Goal: Task Accomplishment & Management: Manage account settings

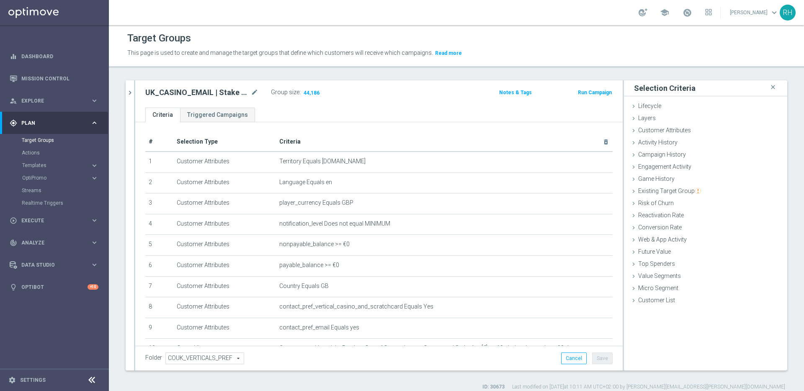
click at [132, 95] on icon "chevron_right" at bounding box center [130, 93] width 8 height 8
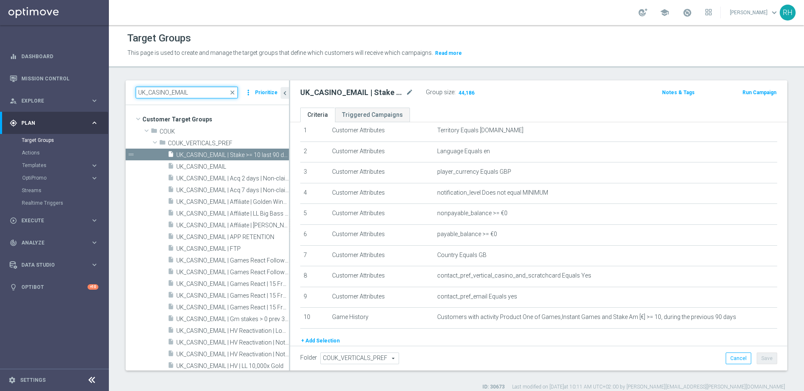
click at [189, 95] on input "UK_CASINO_EMAIL" at bounding box center [187, 93] width 102 height 12
paste input "IE_LV NVIP | LL 10,000x Gold"
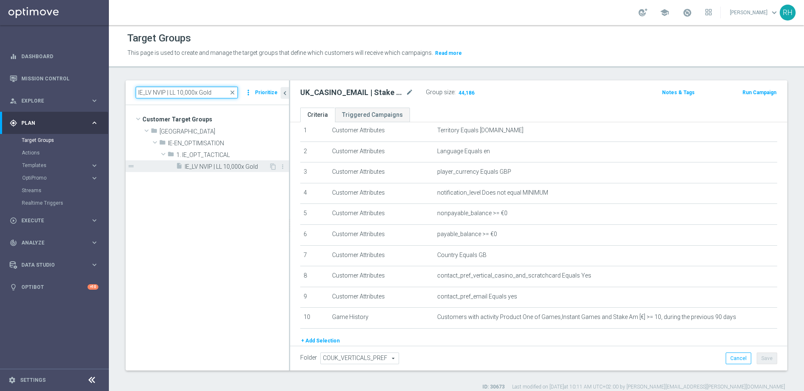
type input "IE_LV NVIP | LL 10,000x Gold"
click at [229, 165] on span "IE_LV NVIP | LL 10,000x Gold" at bounding box center [227, 166] width 84 height 7
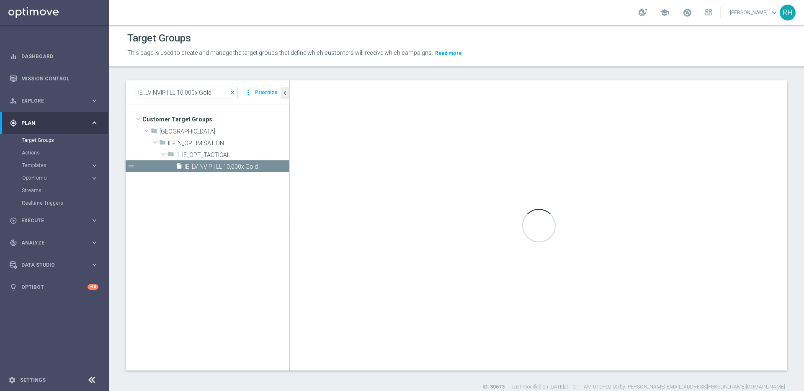
type input "1. IE_OPT_TACTICAL"
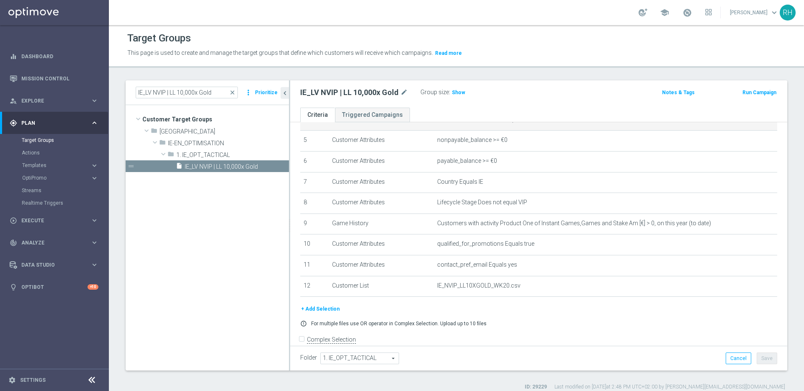
scroll to position [105, 0]
click at [456, 93] on span "Show" at bounding box center [458, 93] width 13 height 6
click at [216, 95] on input "IE_LV NVIP | LL 10,000x Gold" at bounding box center [187, 93] width 102 height 12
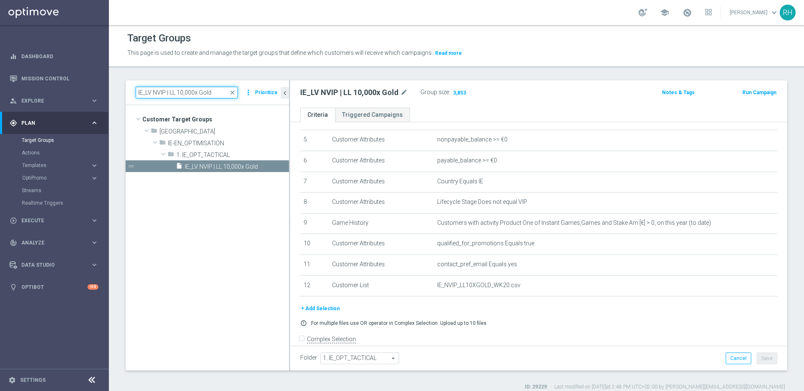
paste input "EMAIL - IE_OPT | New, Actives, React | Staked on Slots, Live, Table"
type input "EMAIL - IE_OPT | New, Actives, React | Staked on Slots, Live, Table"
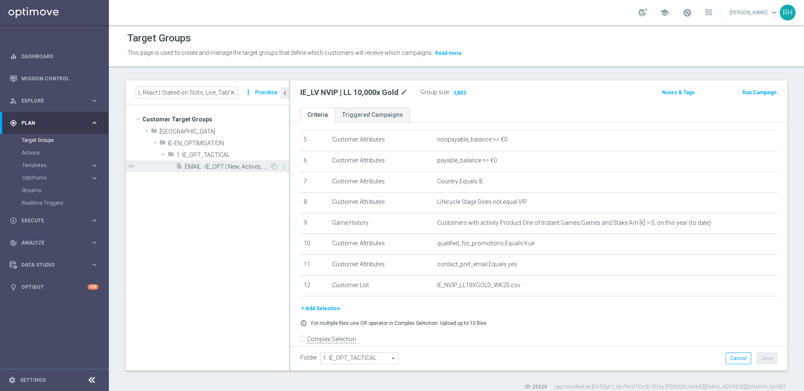
click at [239, 166] on span "EMAIL - IE_OPT | New, Actives, React | Staked on Slots, Live, Table" at bounding box center [227, 166] width 85 height 7
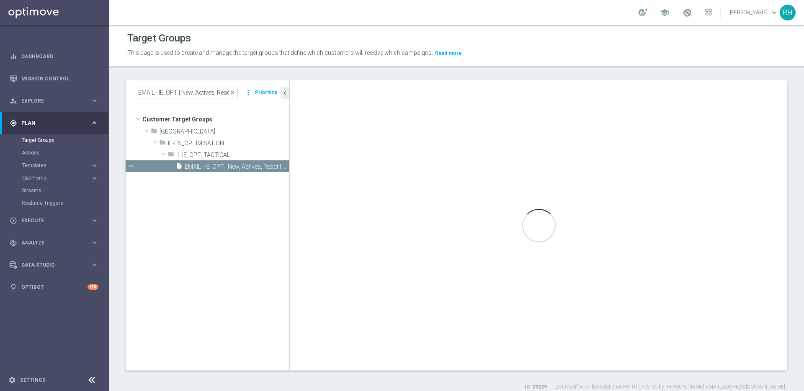
scroll to position [61, 0]
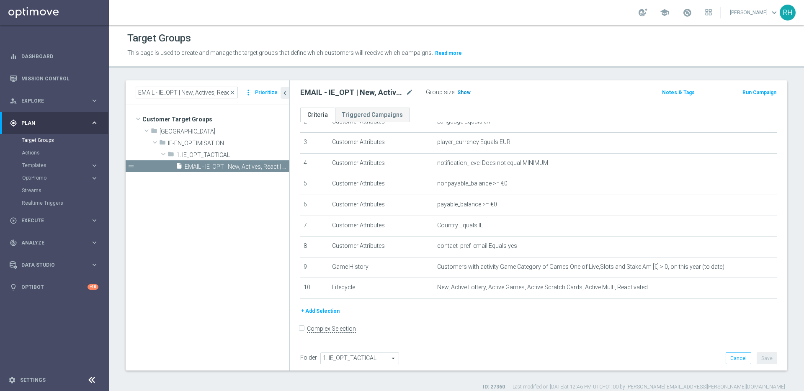
click at [457, 94] on span "Show" at bounding box center [463, 93] width 13 height 6
click at [411, 93] on icon "mode_edit" at bounding box center [410, 92] width 8 height 10
click at [340, 93] on input "EMAIL - IE_OPT | New, Actives, React | Staked on Slots, Live, Table" at bounding box center [356, 93] width 113 height 12
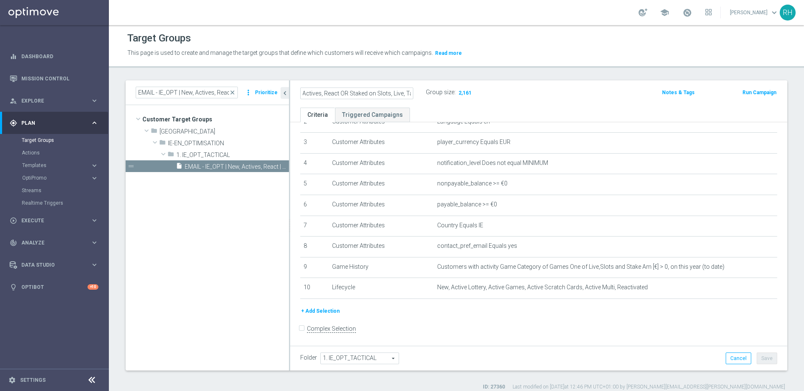
type input "EMAIL - IE_OPT | New, Actives, React OR Staked on Slots, Live, Table"
click at [497, 81] on div "EMAIL - IE_OPT | New, Actives, React OR Staked on Slots, Live, Table Group size…" at bounding box center [538, 93] width 497 height 27
click at [766, 360] on button "Save" at bounding box center [766, 358] width 21 height 12
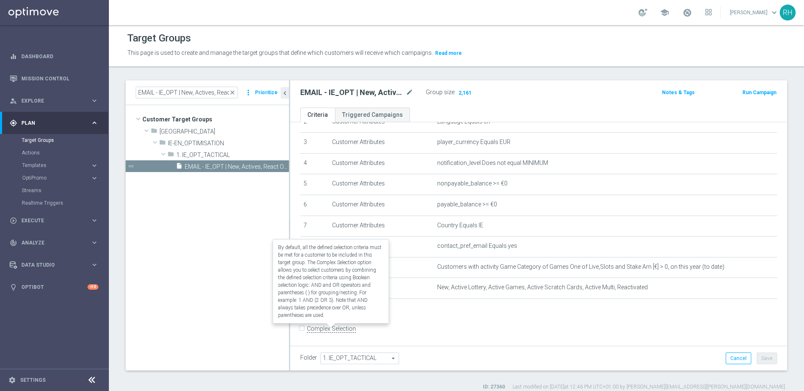
click at [313, 327] on label "Complex Selection" at bounding box center [331, 329] width 49 height 8
click at [306, 327] on input "Complex Selection" at bounding box center [302, 330] width 5 height 12
checkbox input "true"
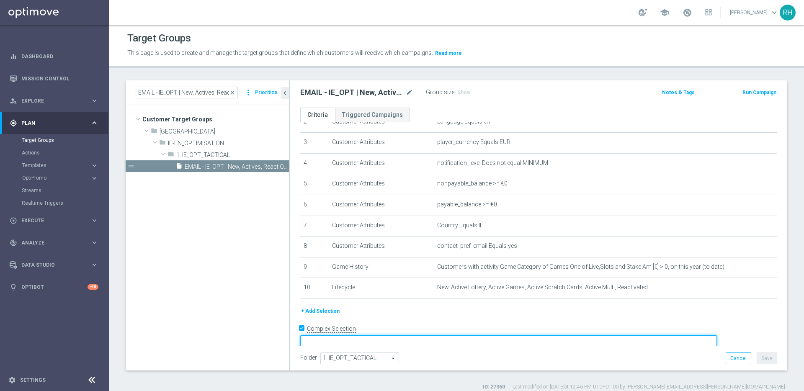
click at [423, 335] on textarea at bounding box center [508, 342] width 416 height 15
type textarea "a"
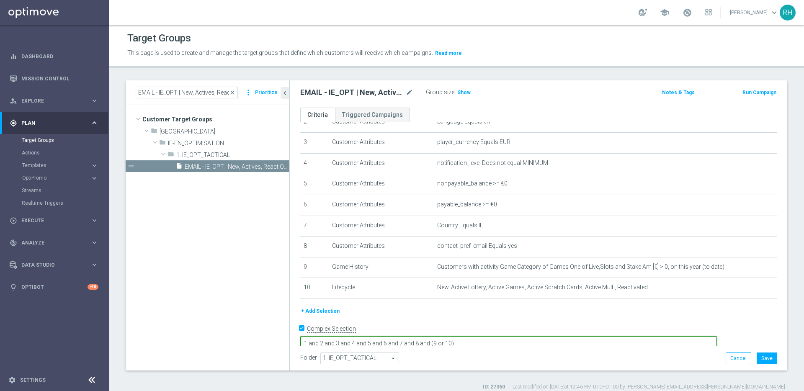
type textarea "1 and 2 and 3 and 4 and 5 and 6 and 7 and 8 and (9 or 10)"
click at [450, 306] on div "+ Add Selection" at bounding box center [538, 310] width 489 height 9
click at [462, 98] on div "Group size : Show" at bounding box center [468, 93] width 84 height 12
click at [463, 95] on span "Show" at bounding box center [463, 93] width 13 height 6
click at [516, 77] on div "Target Groups This page is used to create and manage the target groups that def…" at bounding box center [456, 208] width 695 height 366
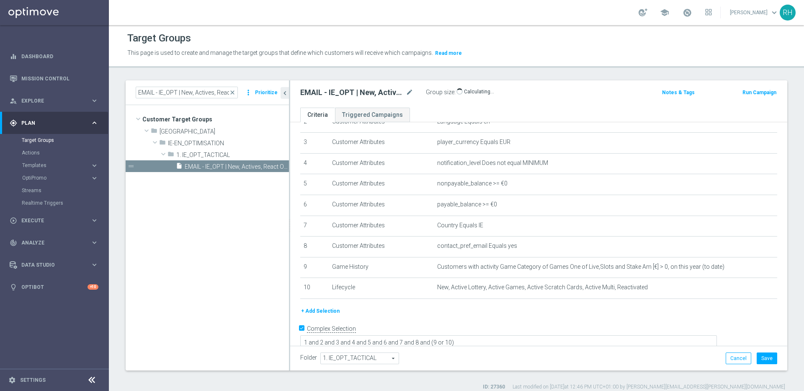
drag, startPoint x: 650, startPoint y: 362, endPoint x: 692, endPoint y: 360, distance: 41.9
click at [652, 362] on div "Folder 1. IE_OPT_TACTICAL 1. IE_OPT_TACTICAL arrow_drop_down search Cancel Save…" at bounding box center [538, 358] width 477 height 12
click at [765, 359] on button "Save" at bounding box center [766, 358] width 21 height 12
click at [368, 94] on h2 "EMAIL - IE_OPT | New, Actives, React OR Staked on Slots, Live, Table" at bounding box center [352, 92] width 104 height 10
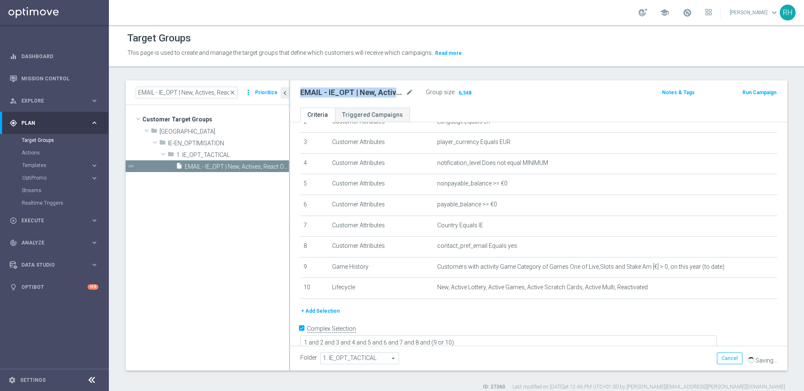
click at [368, 94] on body "equalizer Dashboard Mission Control" at bounding box center [402, 195] width 804 height 391
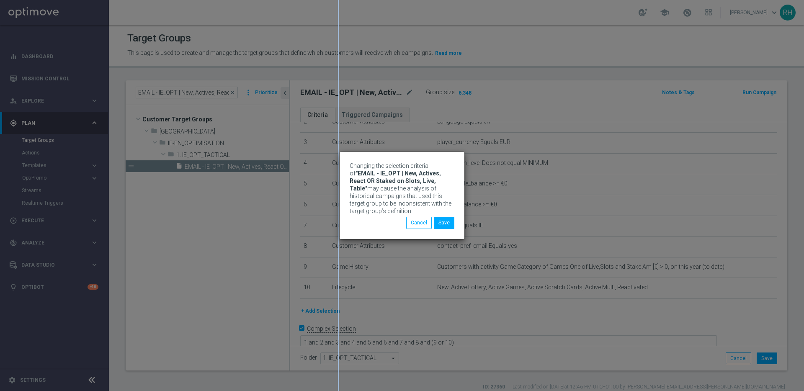
click at [368, 94] on div "Changing the selection criteria of "EMAIL - IE_OPT | New, Actives, React OR Sta…" at bounding box center [402, 195] width 804 height 391
click at [473, 163] on div "Changing the selection criteria of "EMAIL - IE_OPT | New, Actives, React OR Sta…" at bounding box center [402, 195] width 804 height 391
click at [443, 216] on div "Changing the selection criteria of "EMAIL - IE_OPT | New, Actives, React OR Sta…" at bounding box center [402, 189] width 105 height 55
click at [443, 221] on button "Save" at bounding box center [444, 223] width 21 height 12
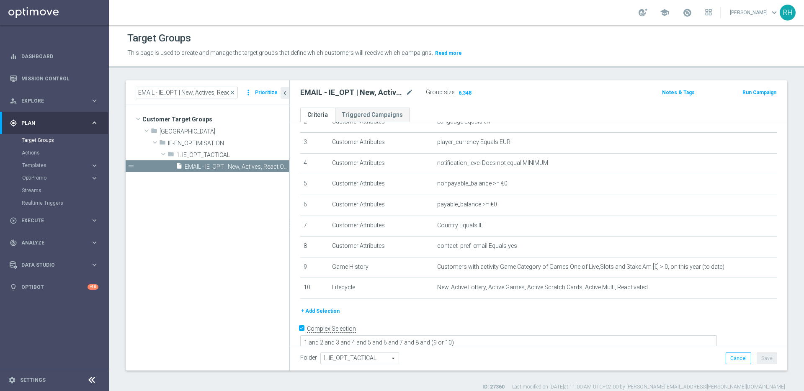
click at [348, 94] on h2 "EMAIL - IE_OPT | New, Actives, React OR Staked on Slots, Live, Table" at bounding box center [352, 92] width 104 height 10
copy div "EMAIL - IE_OPT | New, Actives, React OR Staked on Slots, Live, Table"
